Goal: Find specific page/section: Find specific page/section

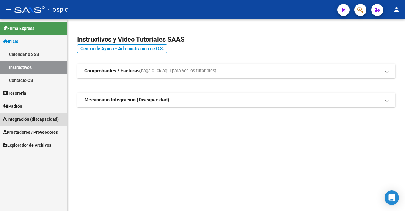
click at [26, 119] on span "Integración (discapacidad)" at bounding box center [31, 119] width 56 height 7
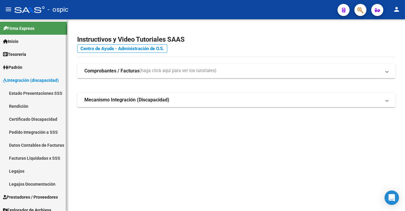
click at [46, 196] on span "Prestadores / Proveedores" at bounding box center [30, 197] width 55 height 7
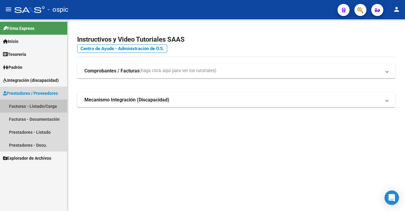
click at [41, 106] on link "Facturas - Listado/Carga" at bounding box center [33, 105] width 67 height 13
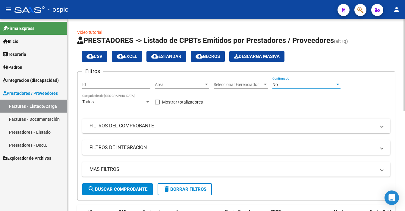
click at [293, 84] on div "No" at bounding box center [304, 84] width 63 height 5
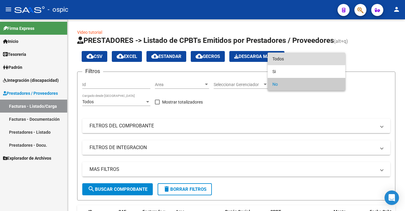
click at [294, 58] on span "Todos" at bounding box center [307, 58] width 68 height 13
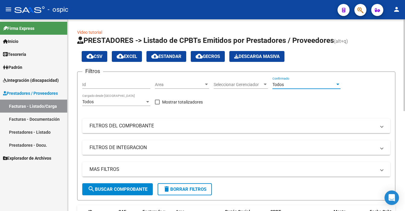
click at [142, 189] on span "search Buscar Comprobante" at bounding box center [118, 188] width 60 height 5
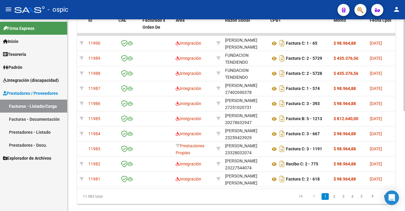
click at [404, 171] on div at bounding box center [405, 114] width 2 height 191
